Goal: Task Accomplishment & Management: Manage account settings

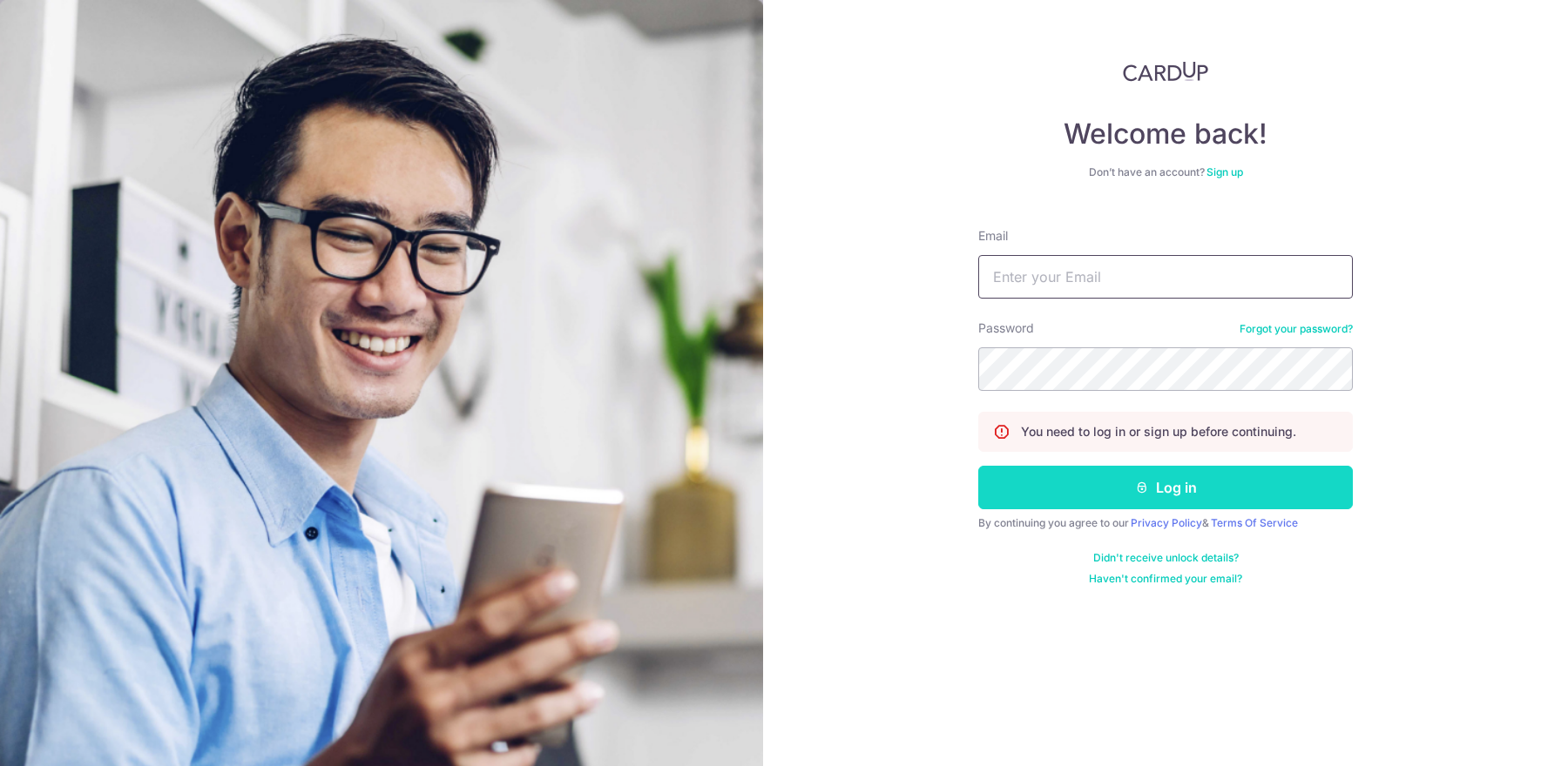
type input "[EMAIL_ADDRESS][DOMAIN_NAME]"
click at [1086, 468] on button "Log in" at bounding box center [1165, 487] width 375 height 44
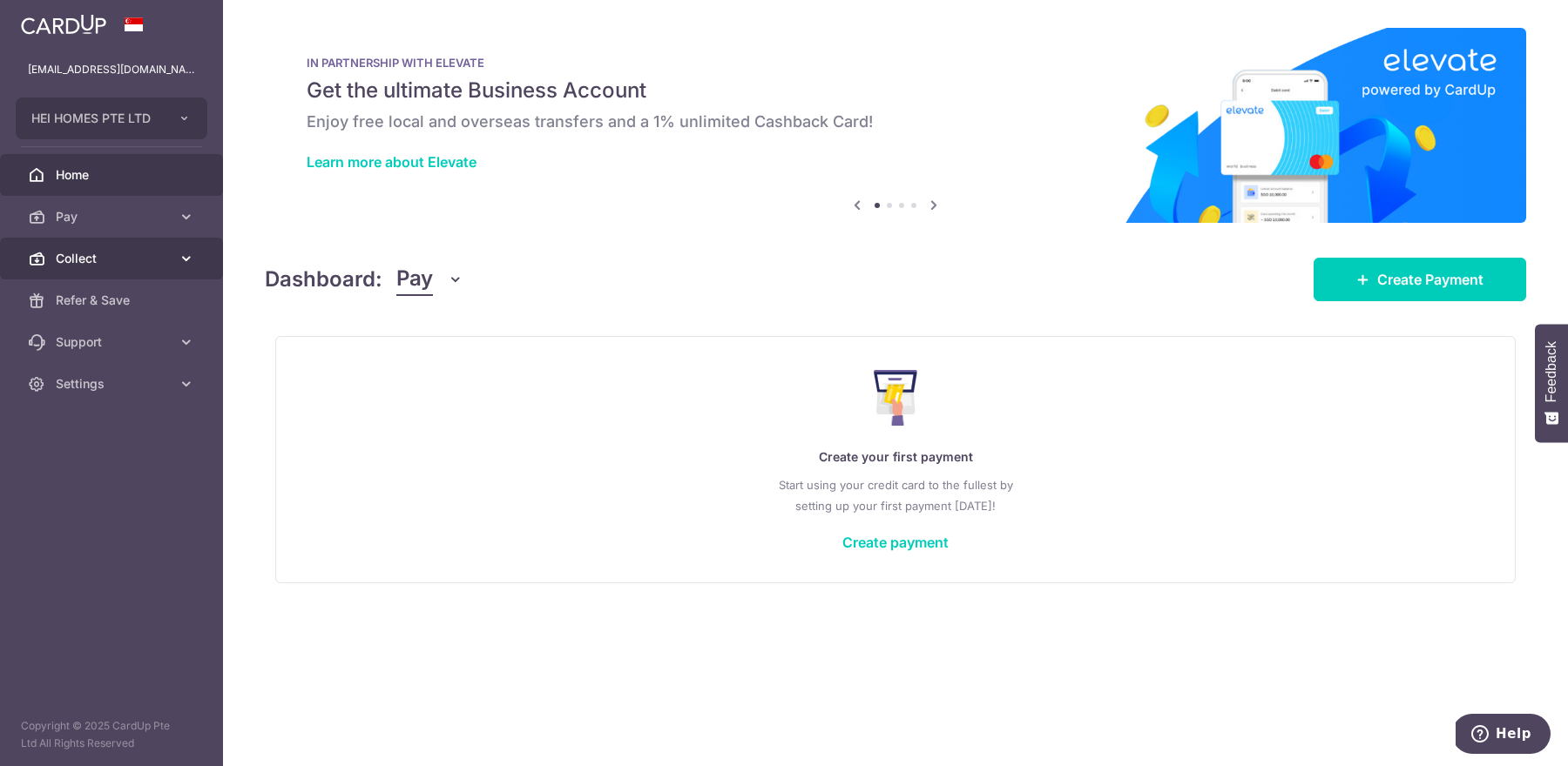
click at [175, 256] on link "Collect" at bounding box center [111, 258] width 223 height 42
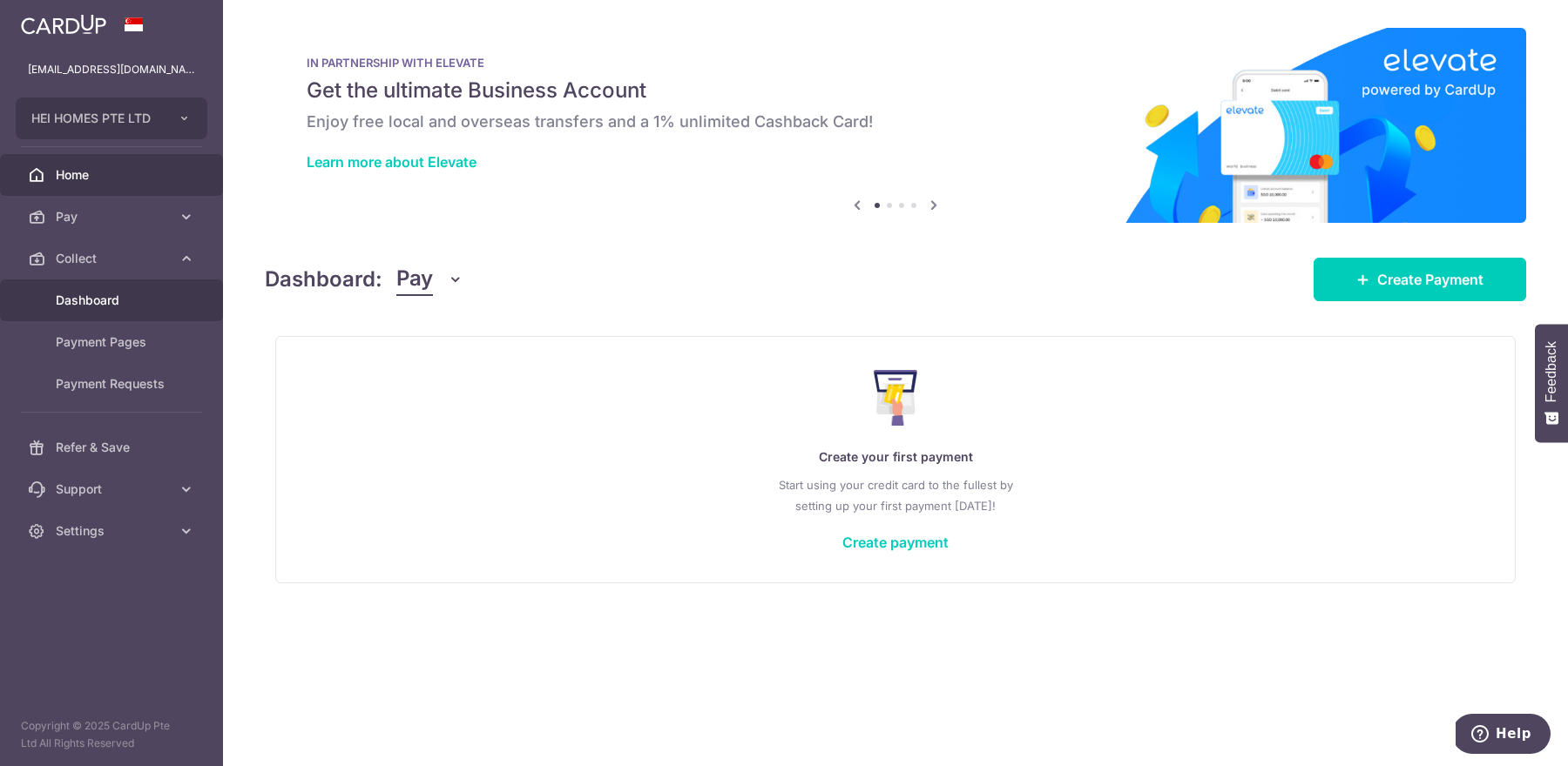
click at [98, 303] on span "Dashboard" at bounding box center [113, 300] width 115 height 17
click at [103, 295] on span "Dashboard" at bounding box center [113, 300] width 115 height 17
click at [89, 299] on span "Dashboard" at bounding box center [113, 300] width 115 height 17
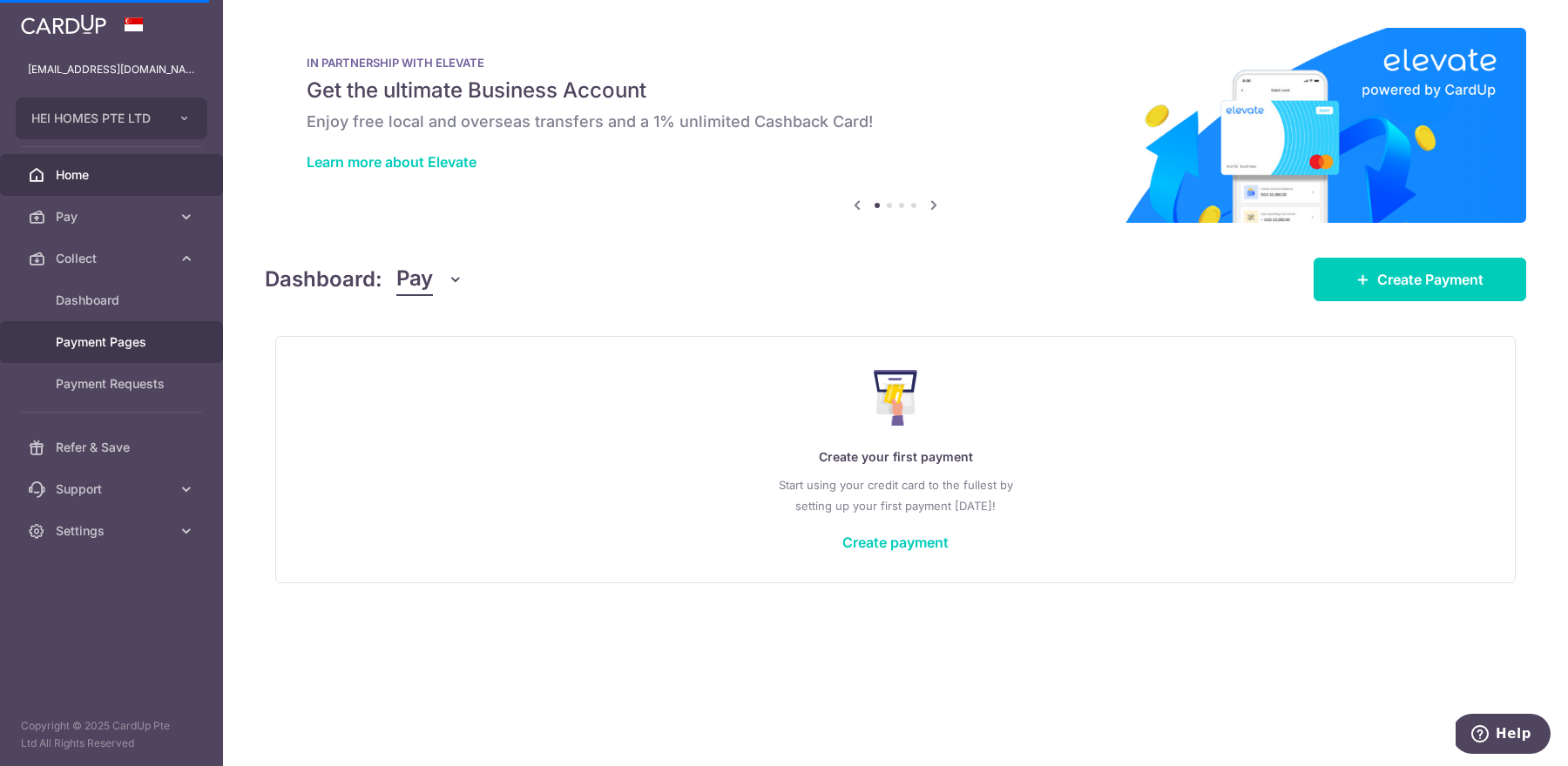
click at [106, 342] on span "Payment Pages" at bounding box center [113, 342] width 115 height 17
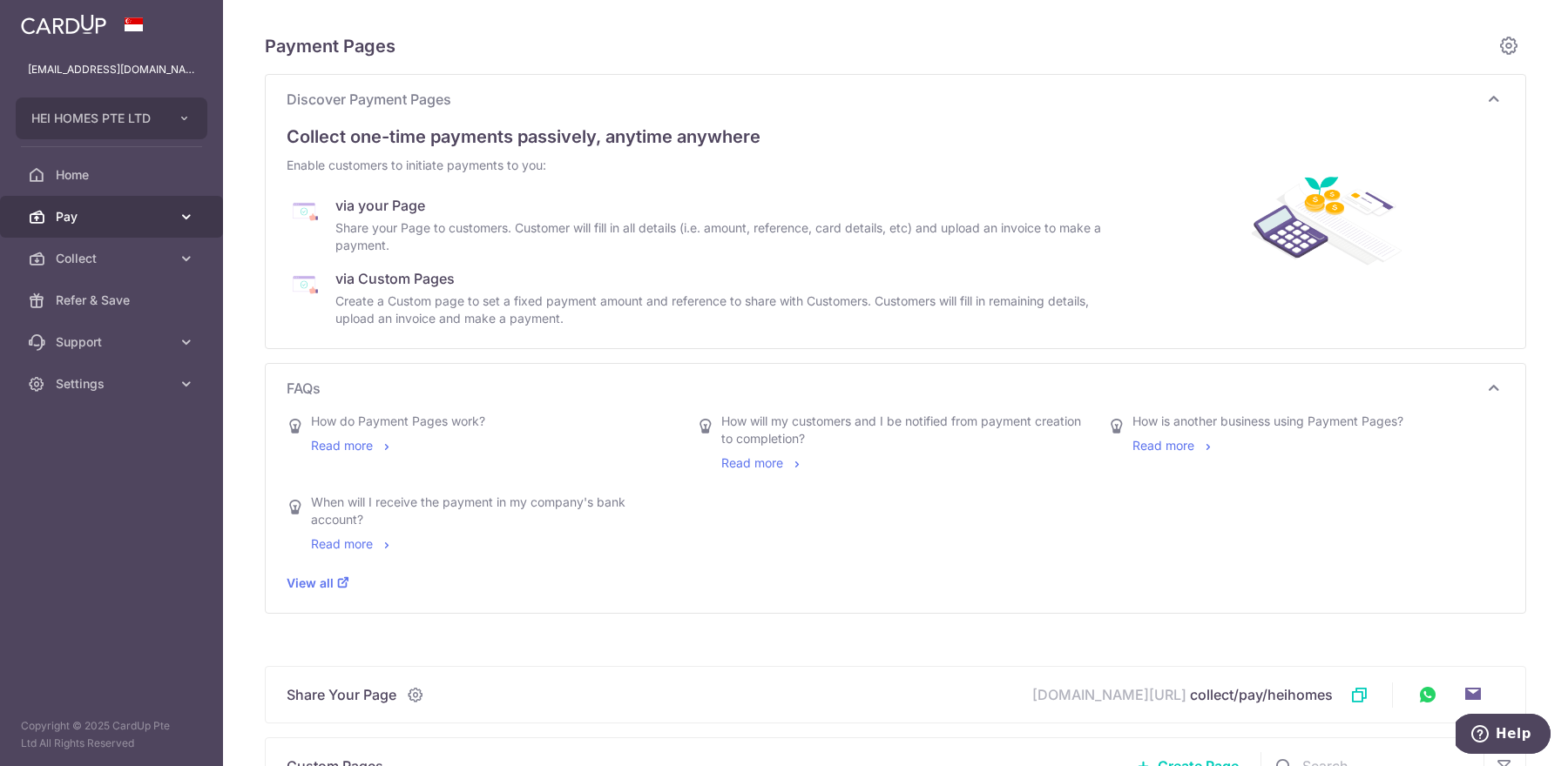
click at [159, 216] on span "Pay" at bounding box center [113, 216] width 115 height 17
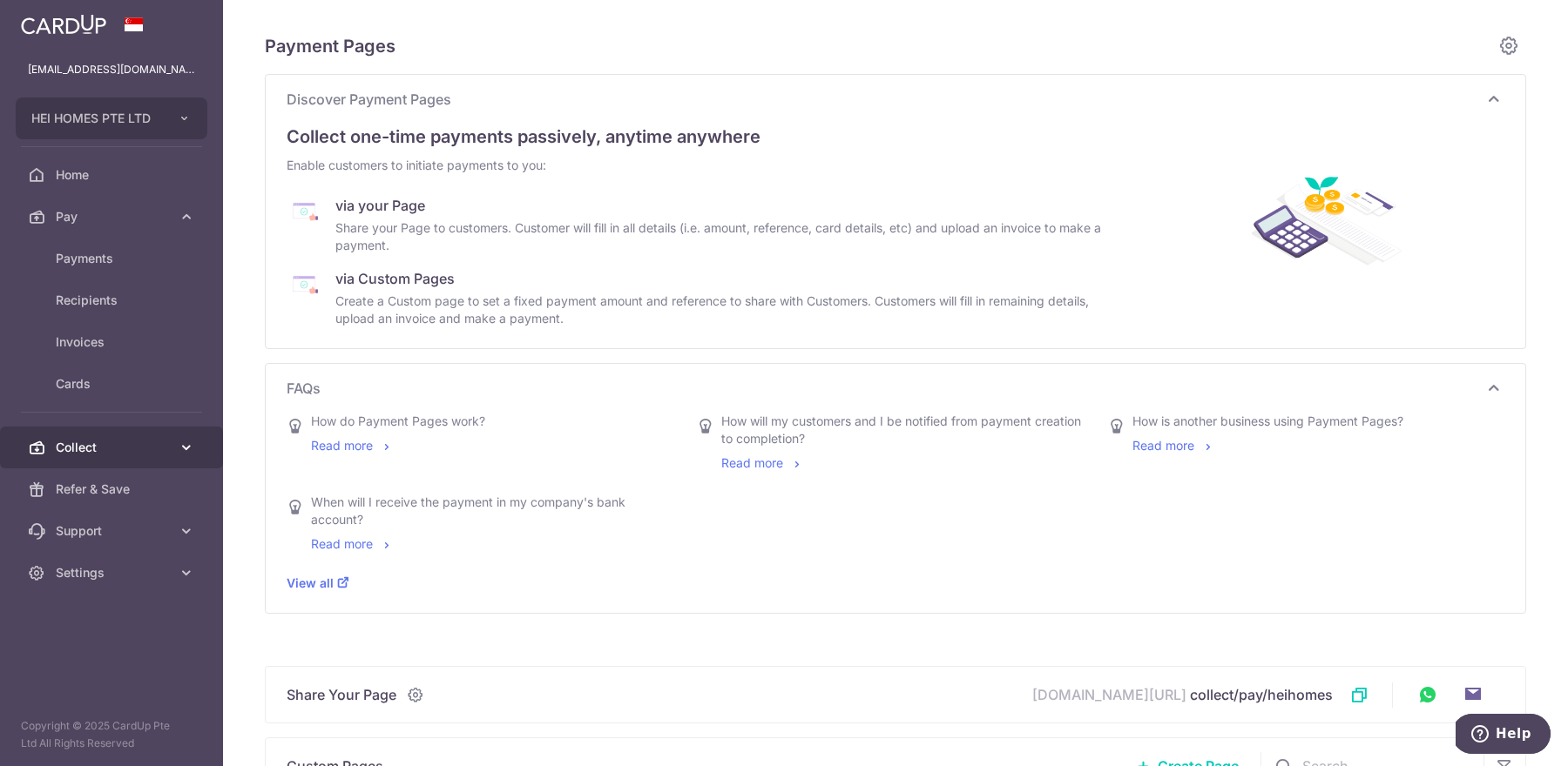
click at [176, 437] on link "Collect" at bounding box center [111, 448] width 223 height 42
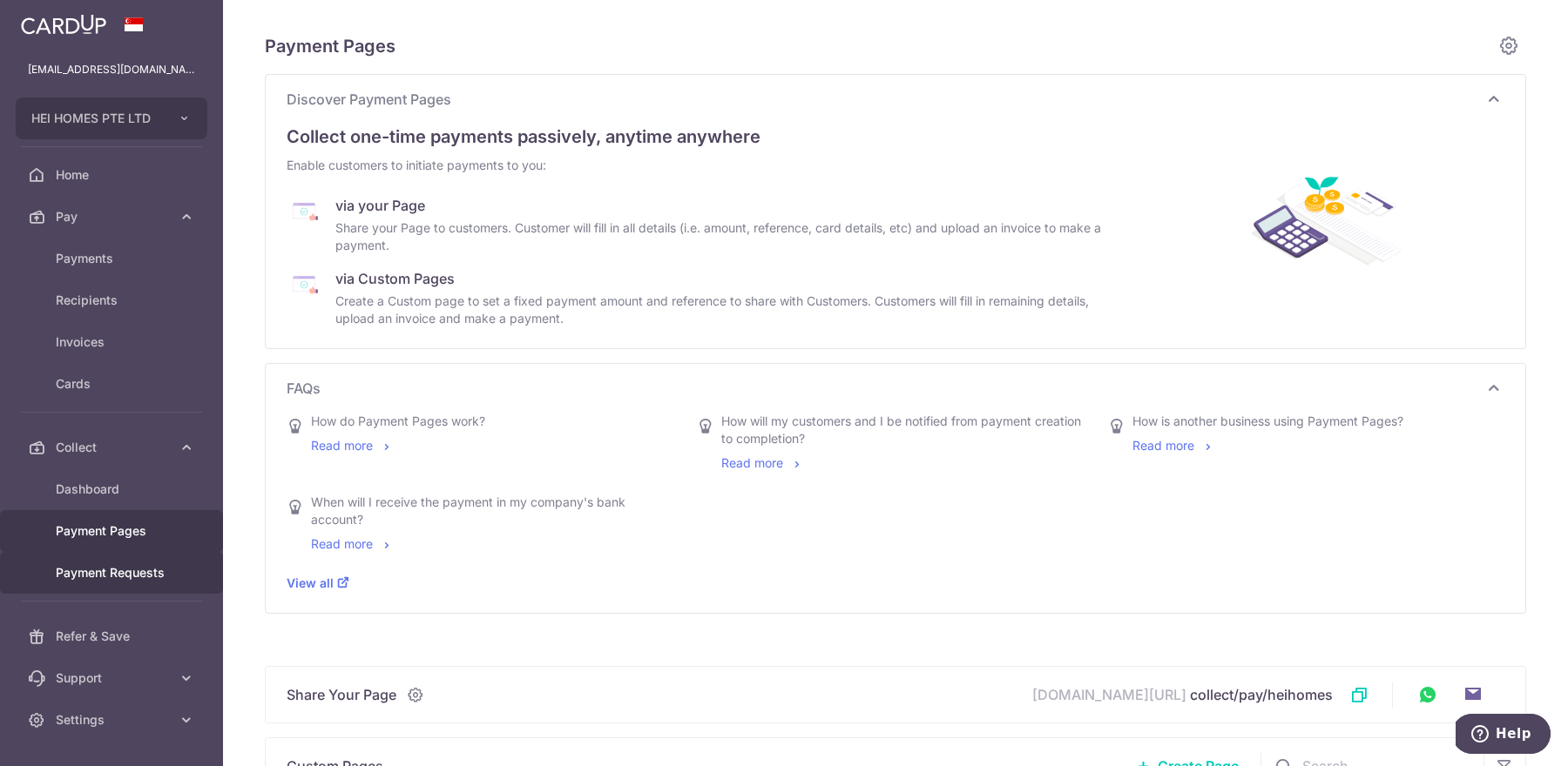
click at [118, 580] on span "Payment Requests" at bounding box center [113, 573] width 115 height 17
click at [112, 579] on span "Payment Requests" at bounding box center [113, 573] width 115 height 17
click at [110, 572] on span "Payment Requests" at bounding box center [113, 573] width 115 height 17
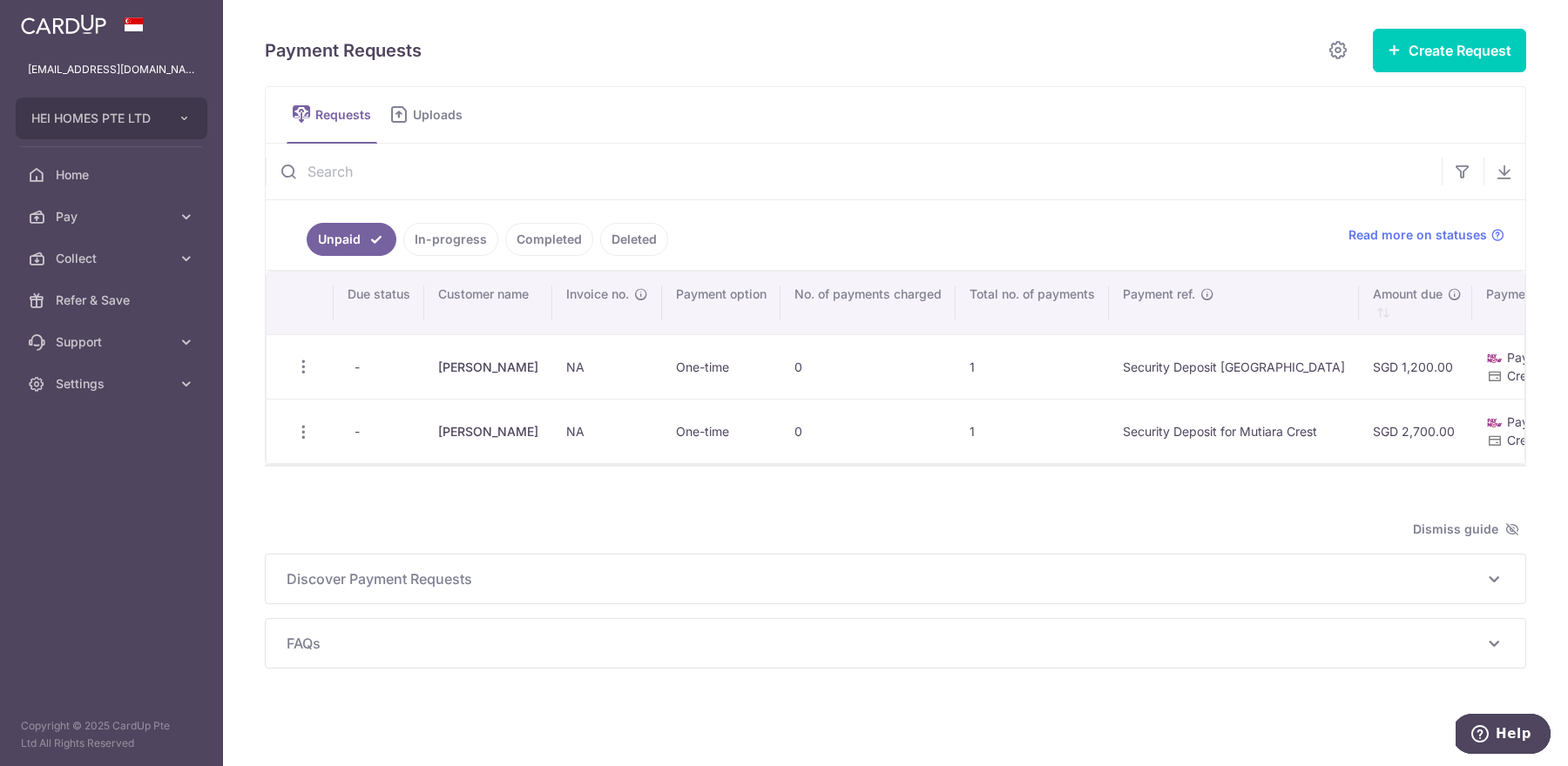
click at [544, 235] on link "Completed" at bounding box center [549, 239] width 88 height 33
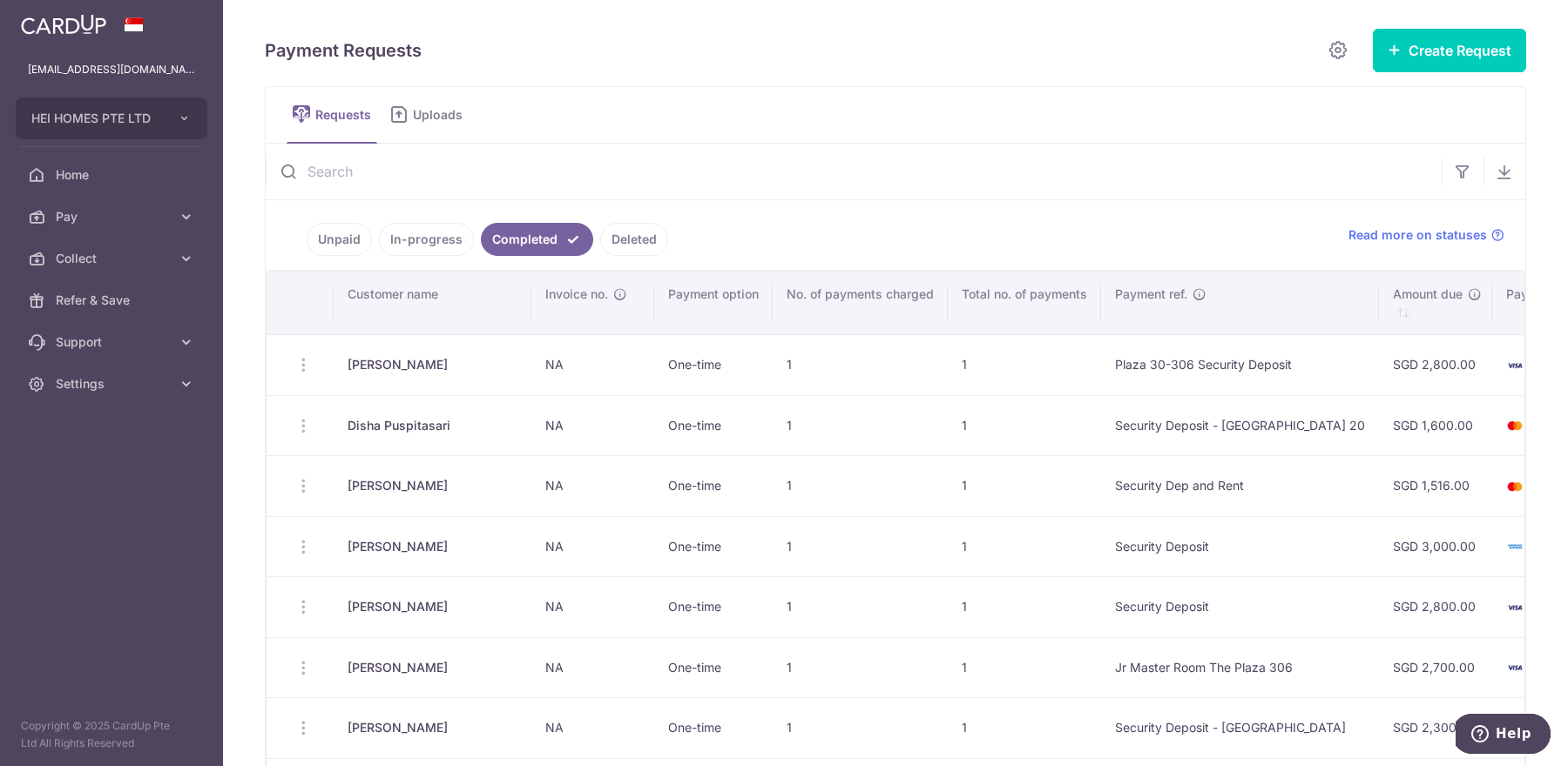
click at [411, 236] on link "In-progress" at bounding box center [426, 239] width 95 height 33
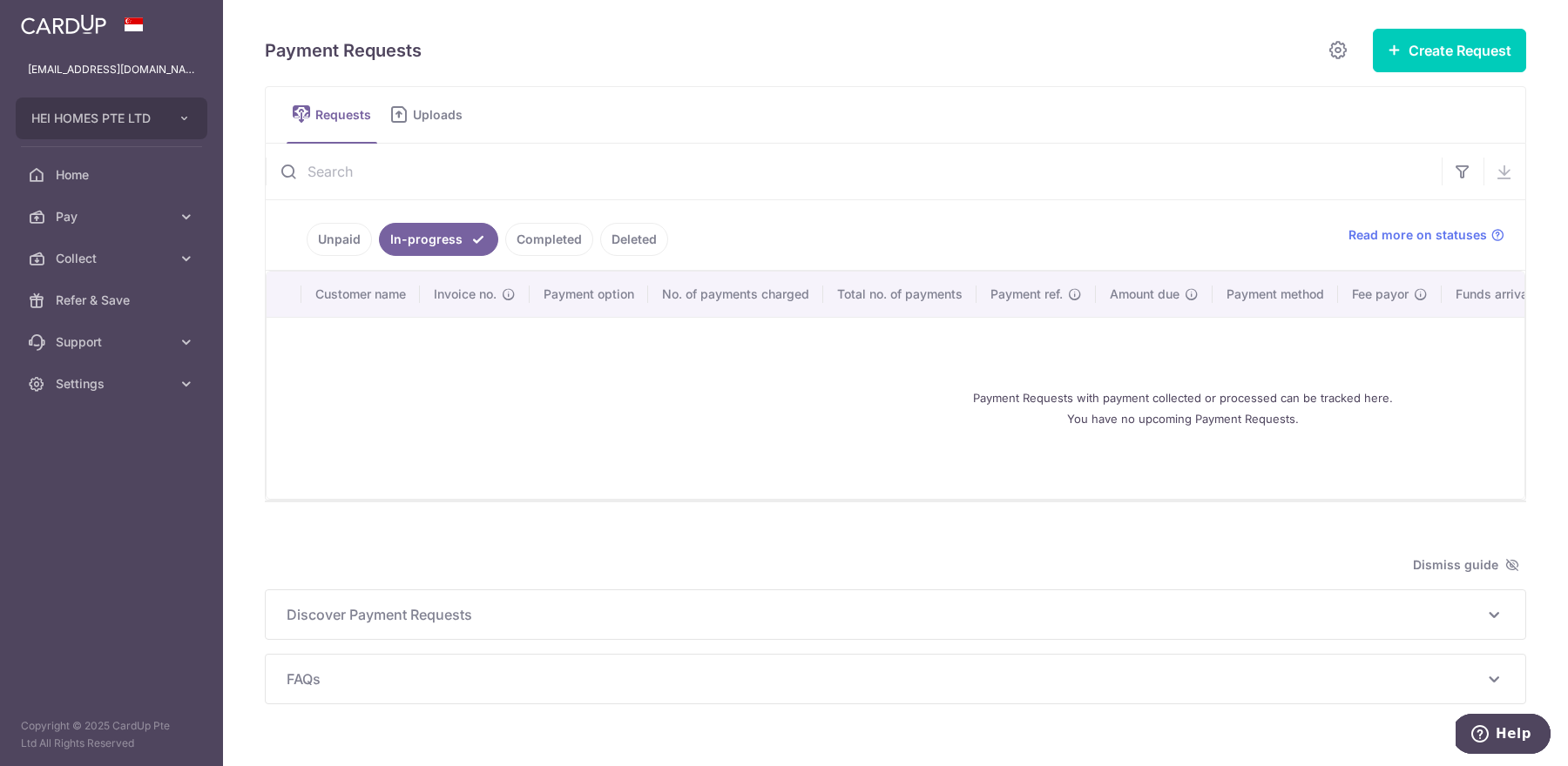
click at [332, 228] on link "Unpaid" at bounding box center [339, 239] width 65 height 33
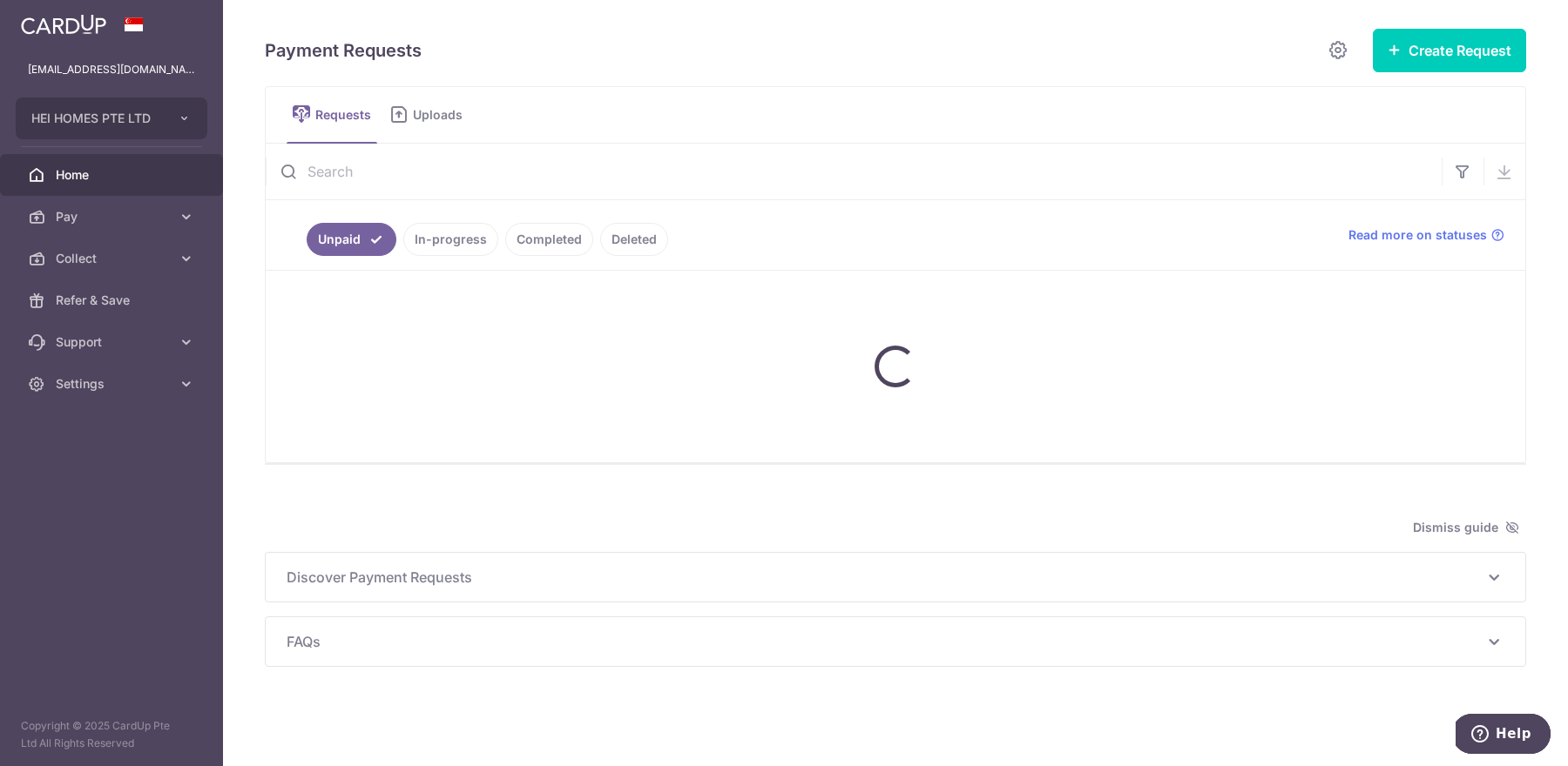
click at [146, 181] on span "Home" at bounding box center [113, 175] width 115 height 17
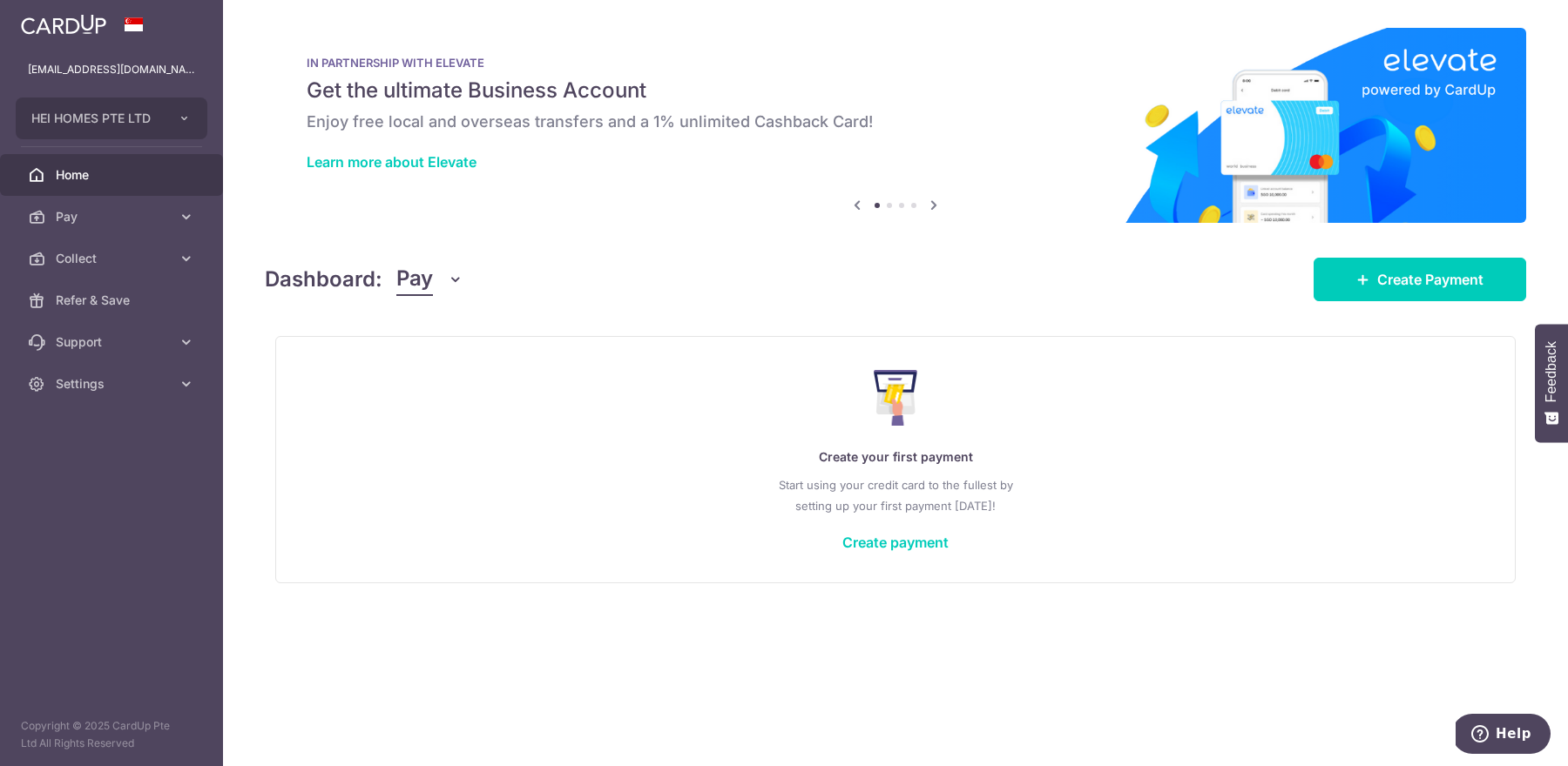
click at [449, 278] on icon "button" at bounding box center [455, 279] width 17 height 17
click at [436, 372] on link "Collect" at bounding box center [488, 370] width 181 height 42
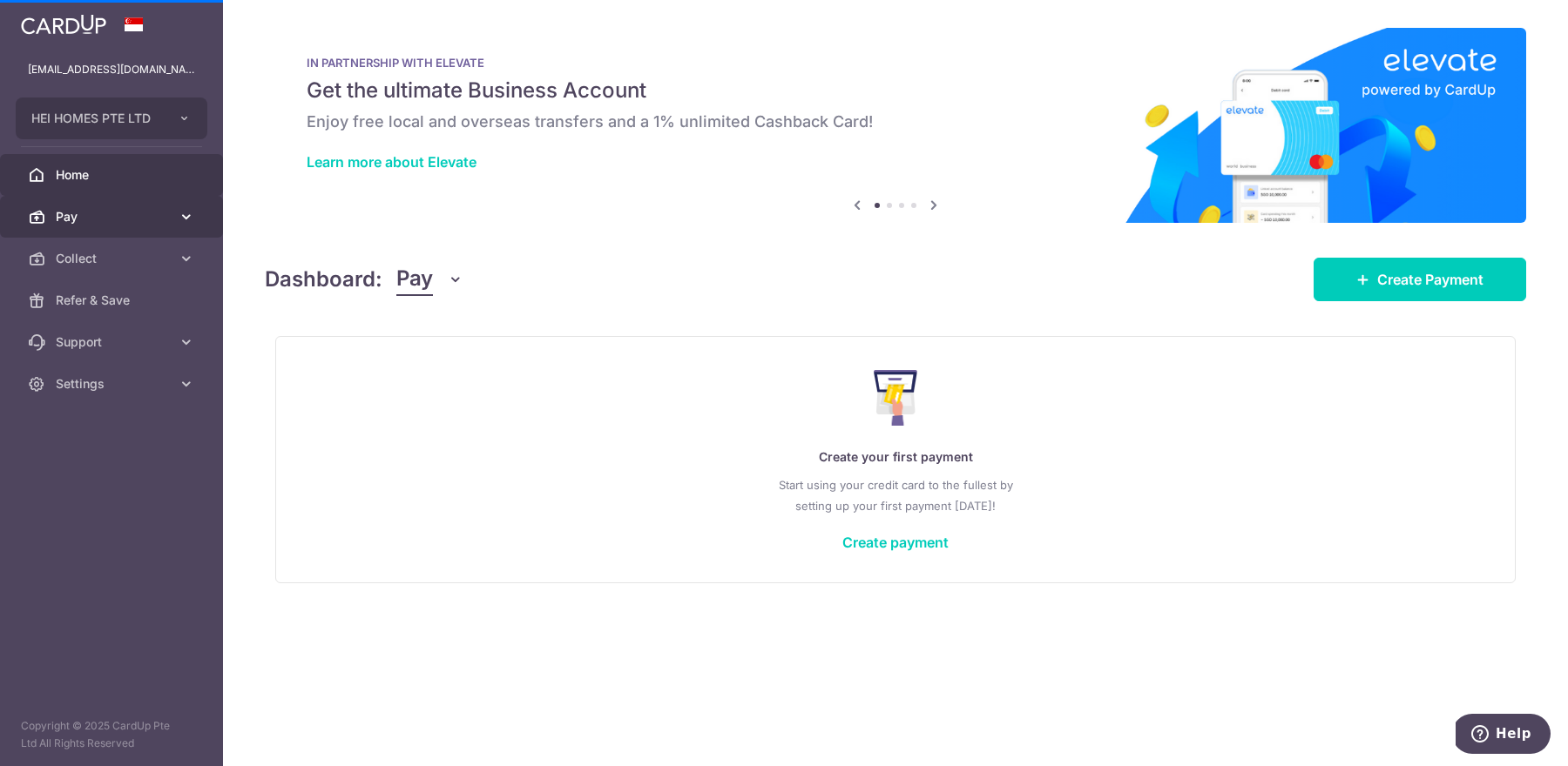
click at [181, 216] on icon at bounding box center [186, 216] width 17 height 17
click at [179, 216] on icon at bounding box center [186, 216] width 17 height 17
click at [159, 250] on span "Collect" at bounding box center [113, 258] width 115 height 17
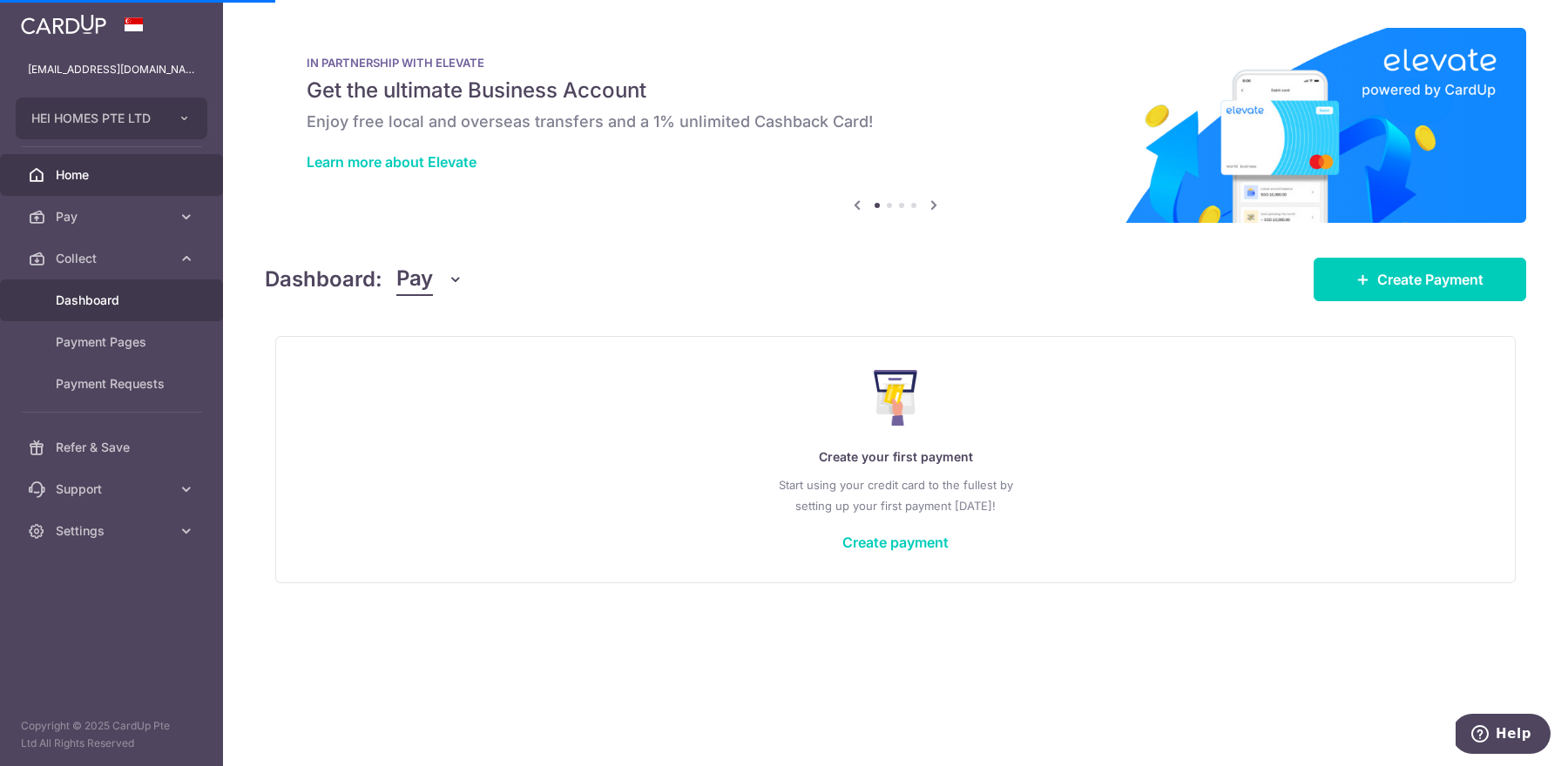
click at [115, 294] on span "Dashboard" at bounding box center [113, 300] width 115 height 17
click at [102, 306] on span "Dashboard" at bounding box center [113, 300] width 115 height 17
click at [90, 296] on span "Dashboard" at bounding box center [113, 300] width 115 height 17
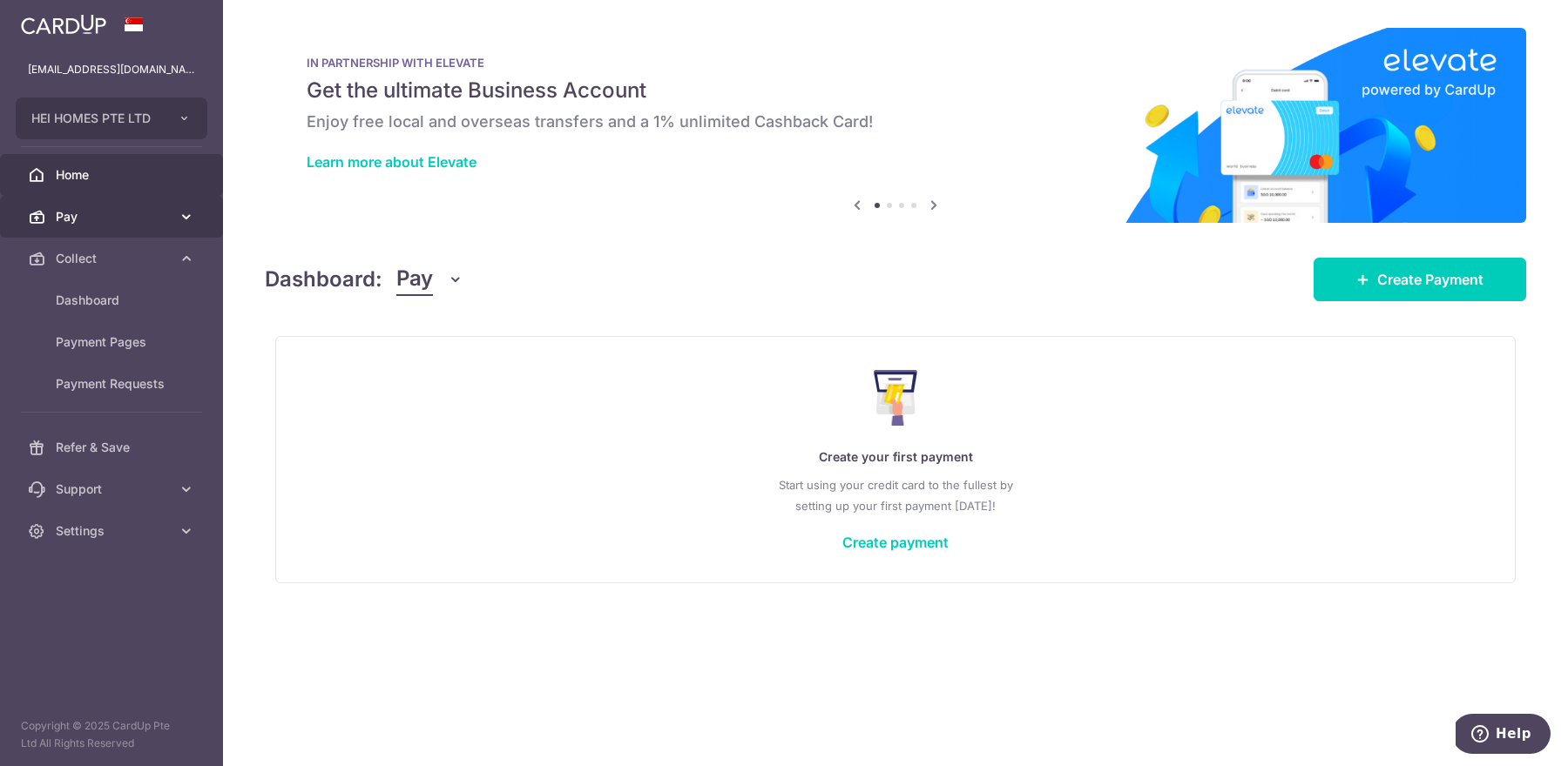
click at [84, 234] on link "Pay" at bounding box center [111, 217] width 223 height 42
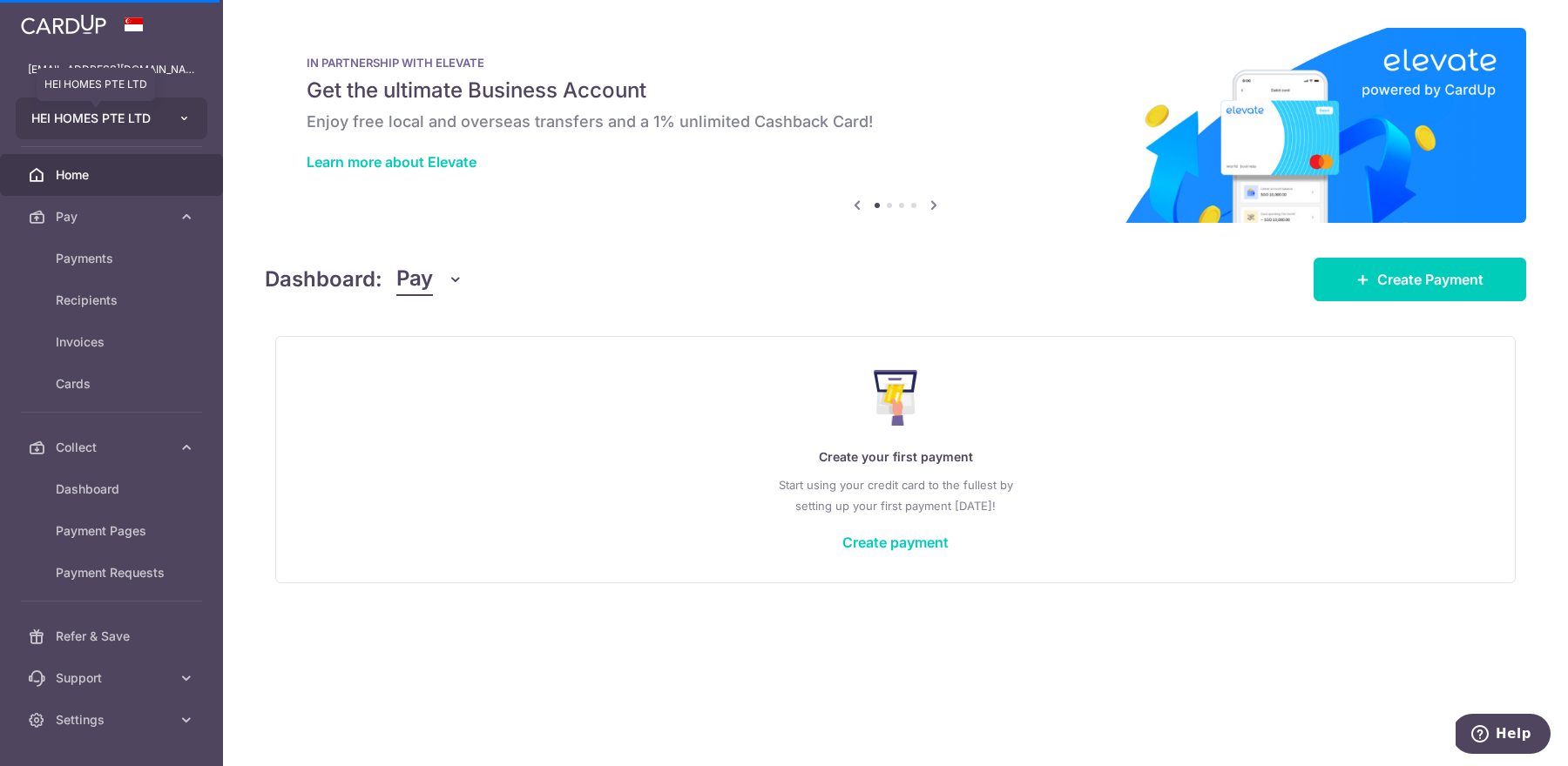
click at [155, 126] on span "HEI HOMES PTE LTD" at bounding box center [95, 118] width 129 height 17
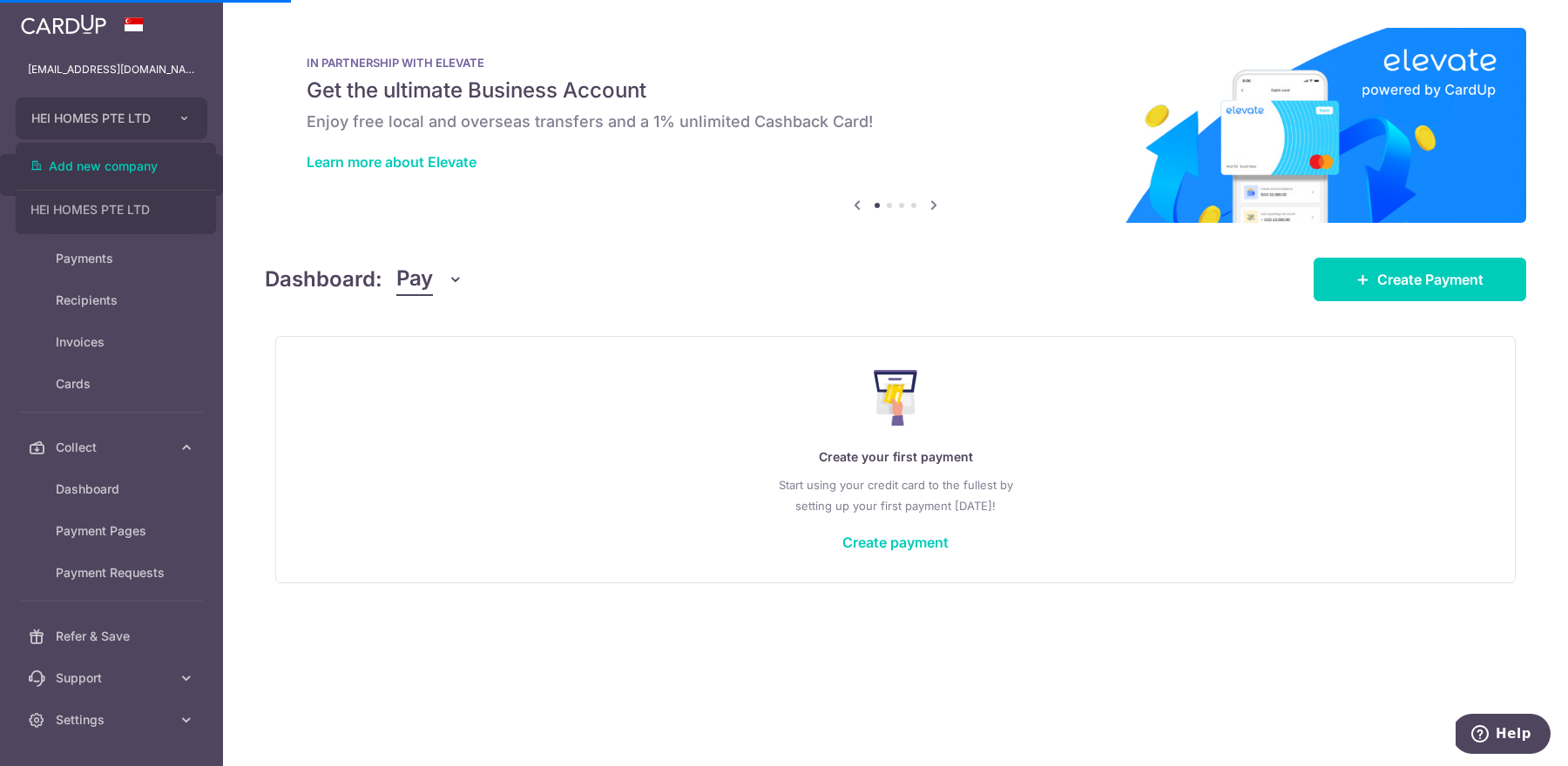
click at [435, 276] on button "Pay" at bounding box center [429, 279] width 67 height 33
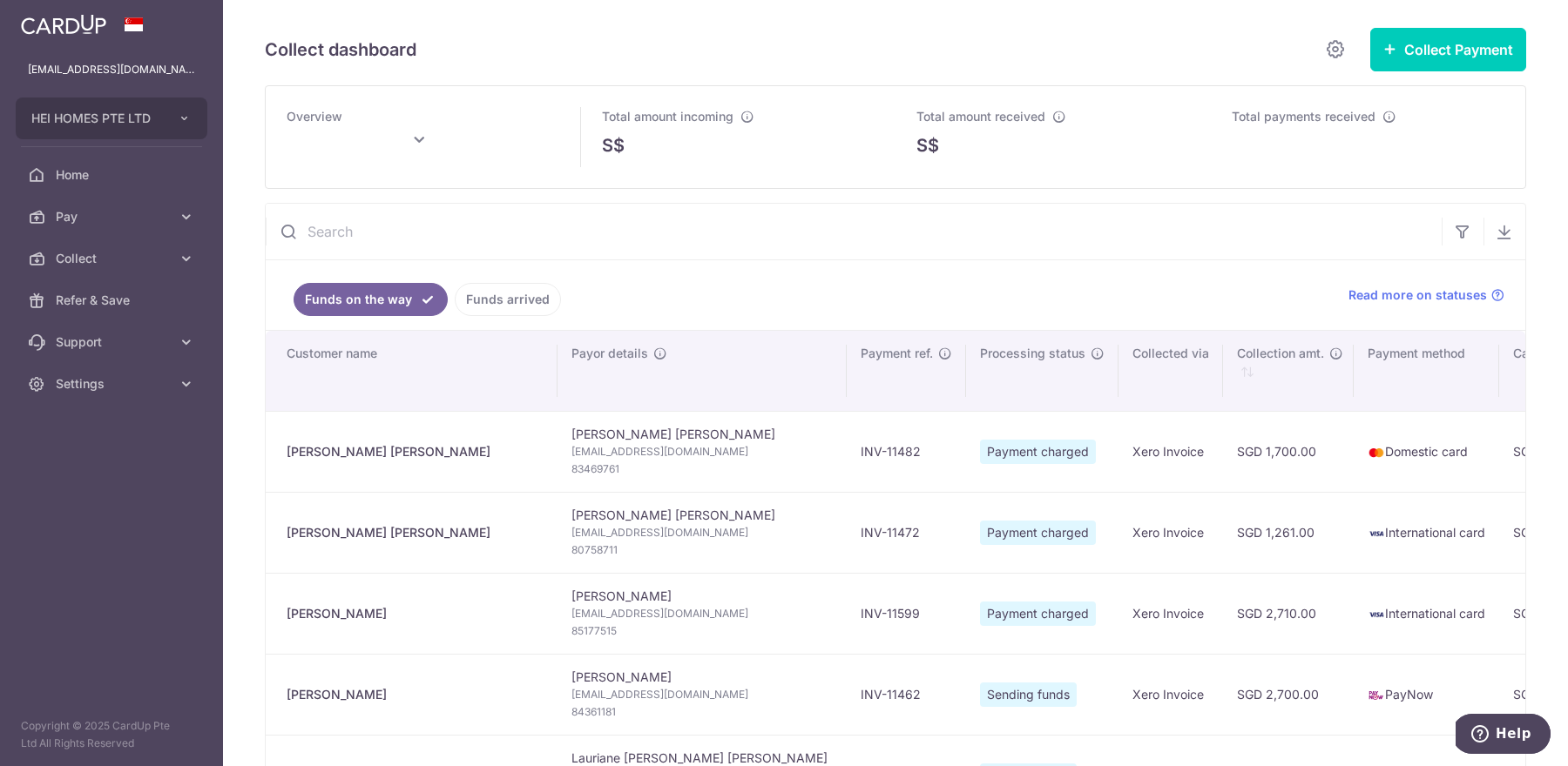
click at [685, 268] on ul "Funds on the way Funds arrived" at bounding box center [796, 295] width 1062 height 70
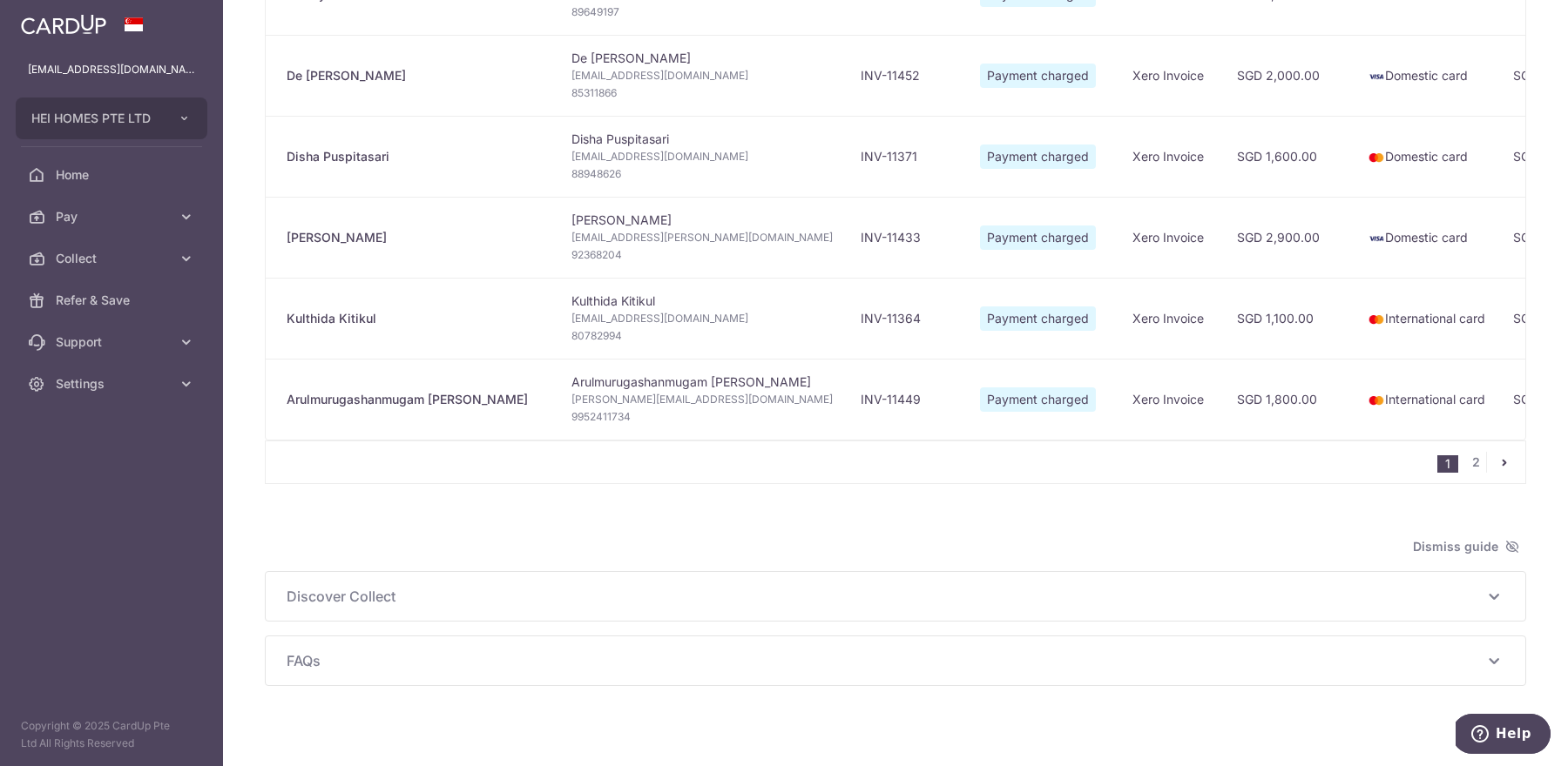
scroll to position [1559, 0]
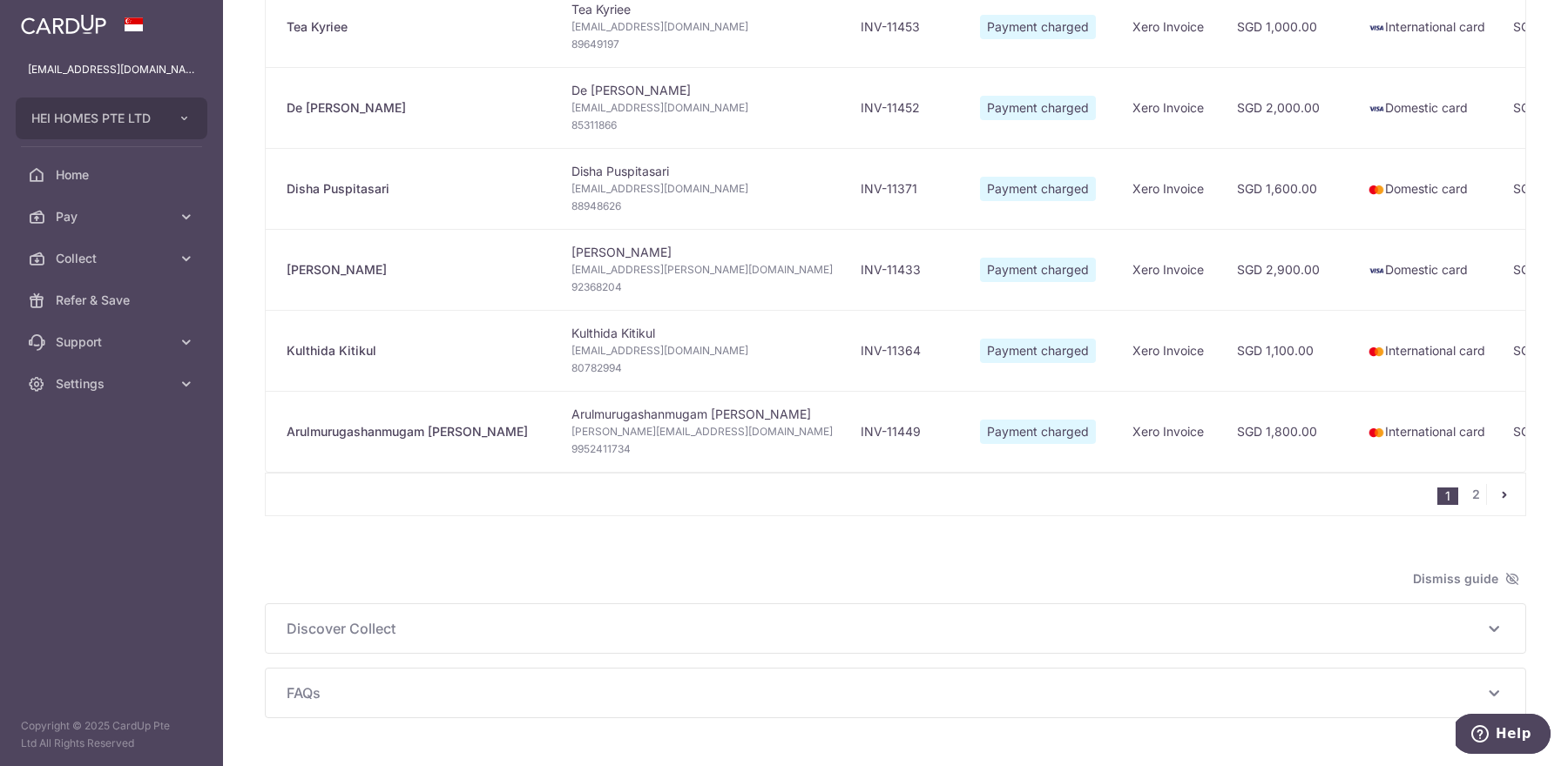
type input "October 2025"
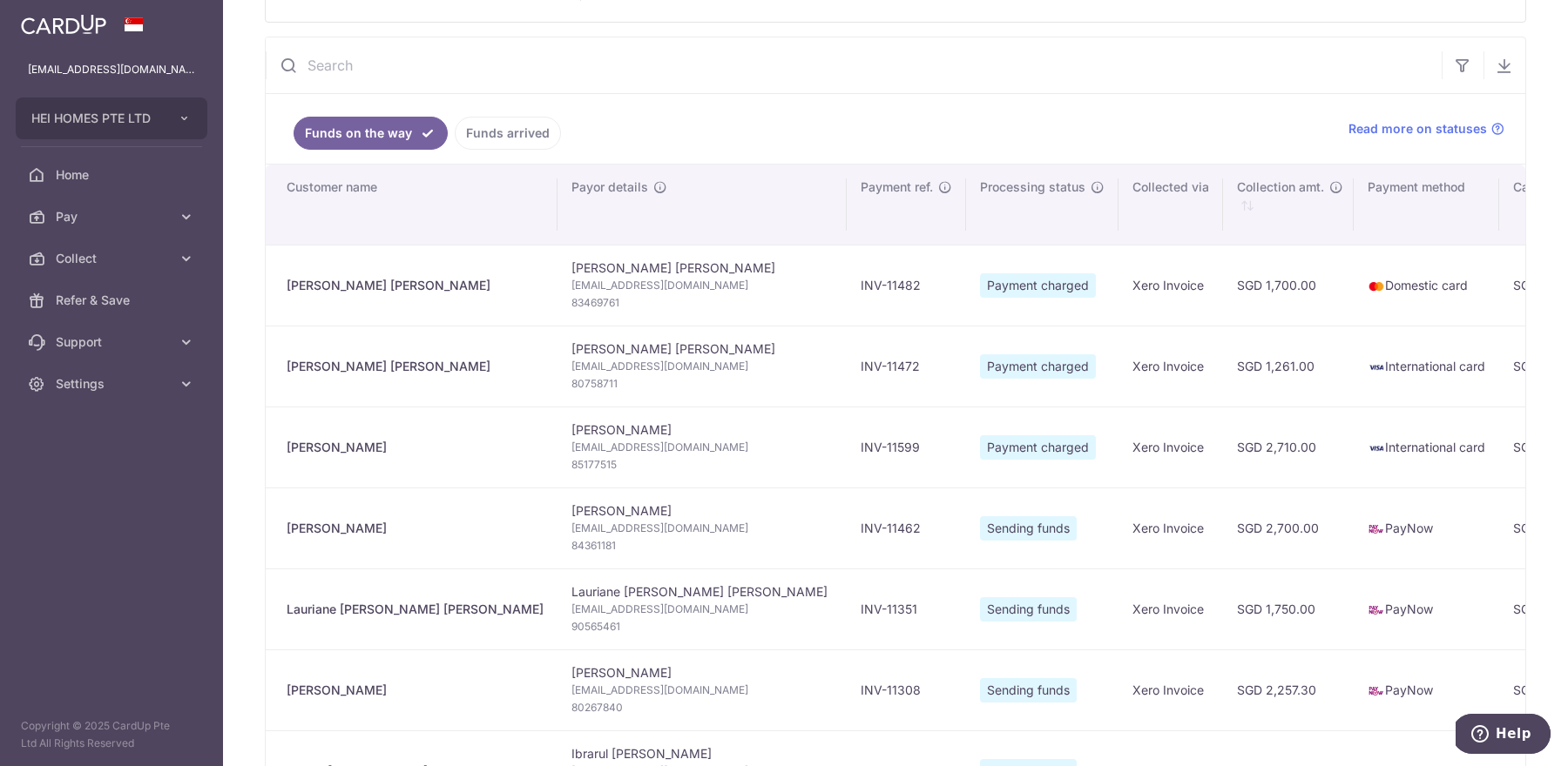
scroll to position [158, 0]
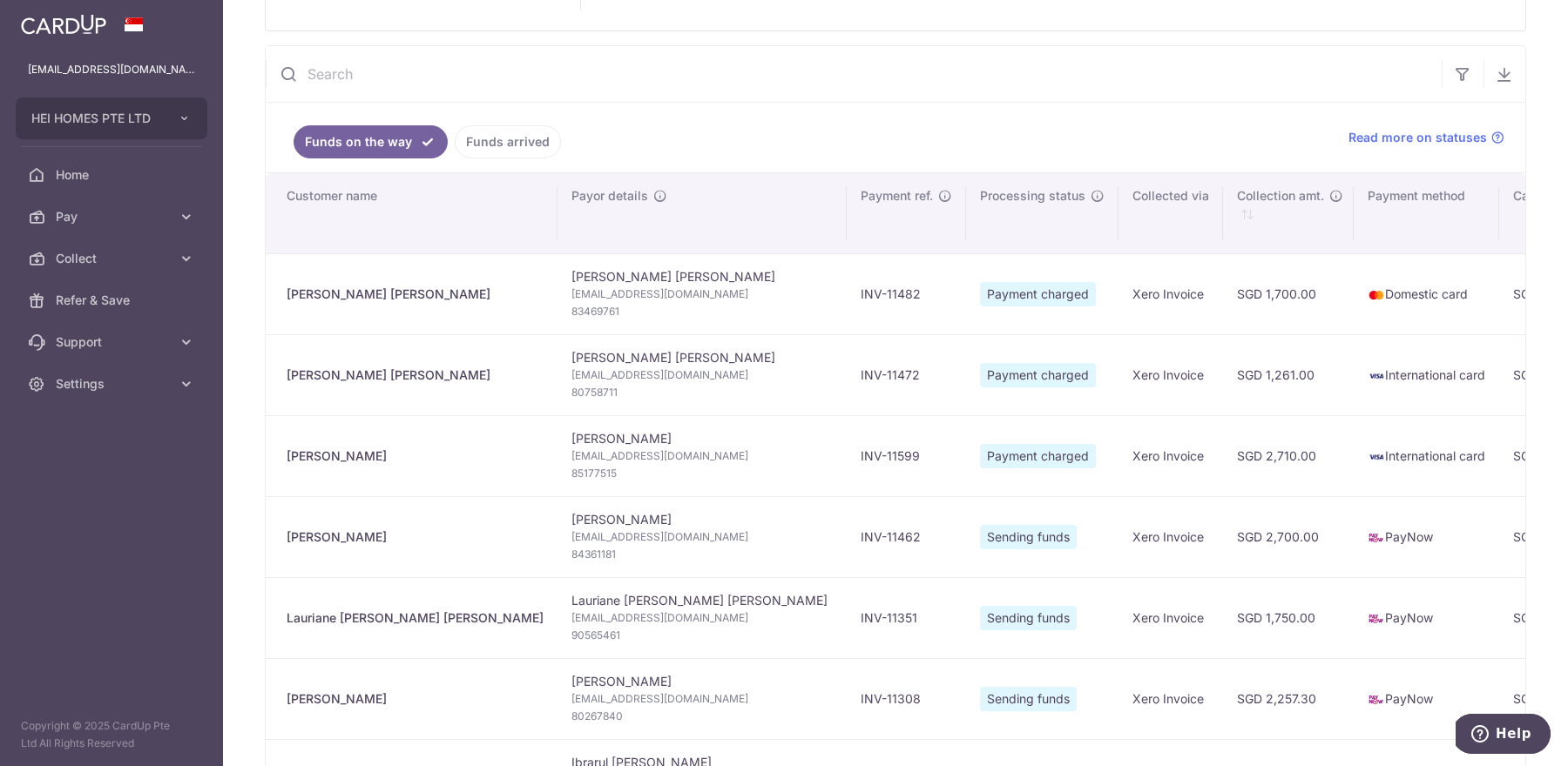
click at [686, 470] on span "85177515" at bounding box center [701, 474] width 261 height 17
click at [603, 440] on td "Lexuan Yuan 1027659843@qq.com 85177515" at bounding box center [702, 455] width 290 height 81
